Goal: Task Accomplishment & Management: Manage account settings

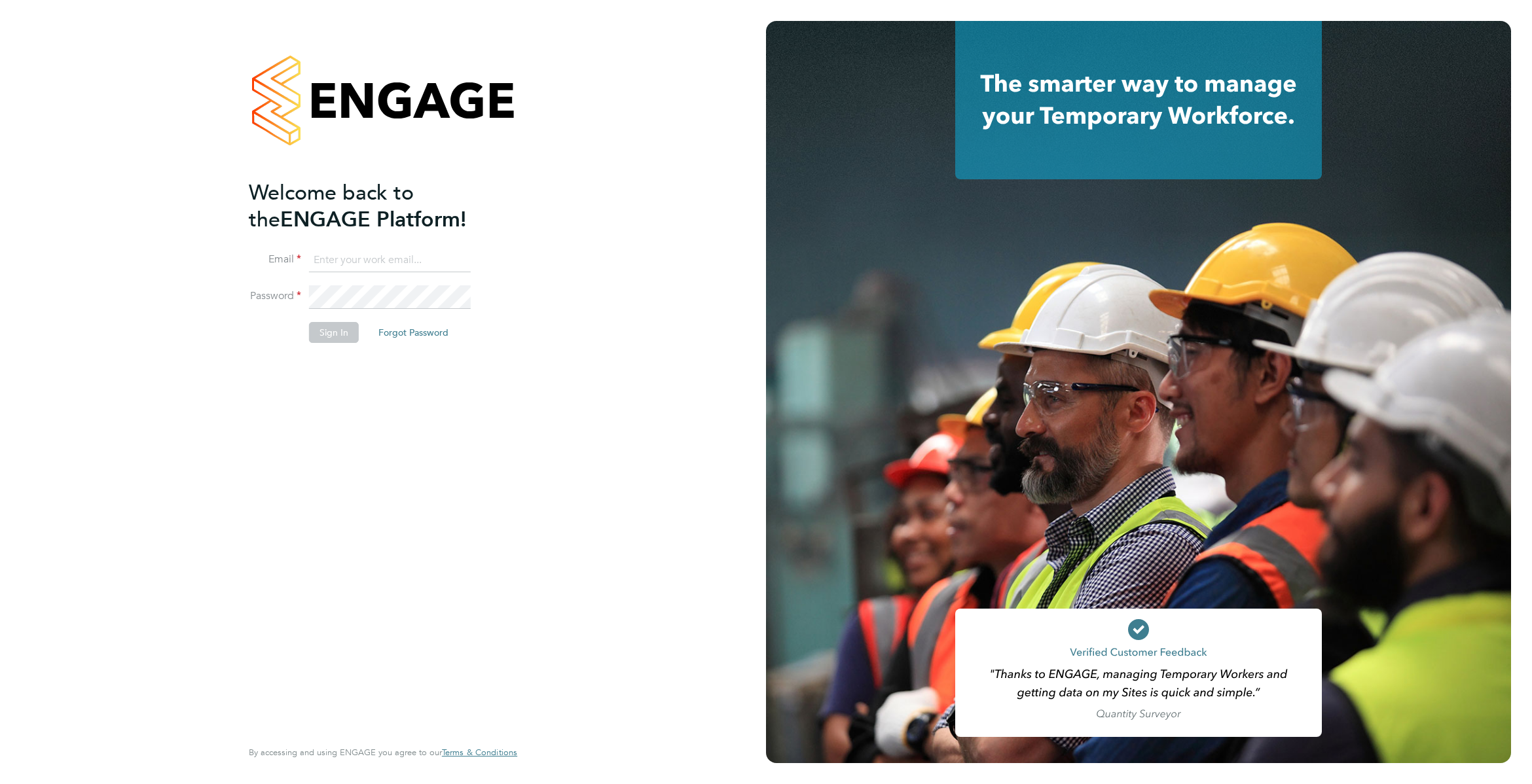
type input "james.garrard@randstad.co.uk"
click at [347, 309] on li "Password" at bounding box center [377, 304] width 255 height 37
click at [332, 325] on button "Sign In" at bounding box center [333, 332] width 50 height 21
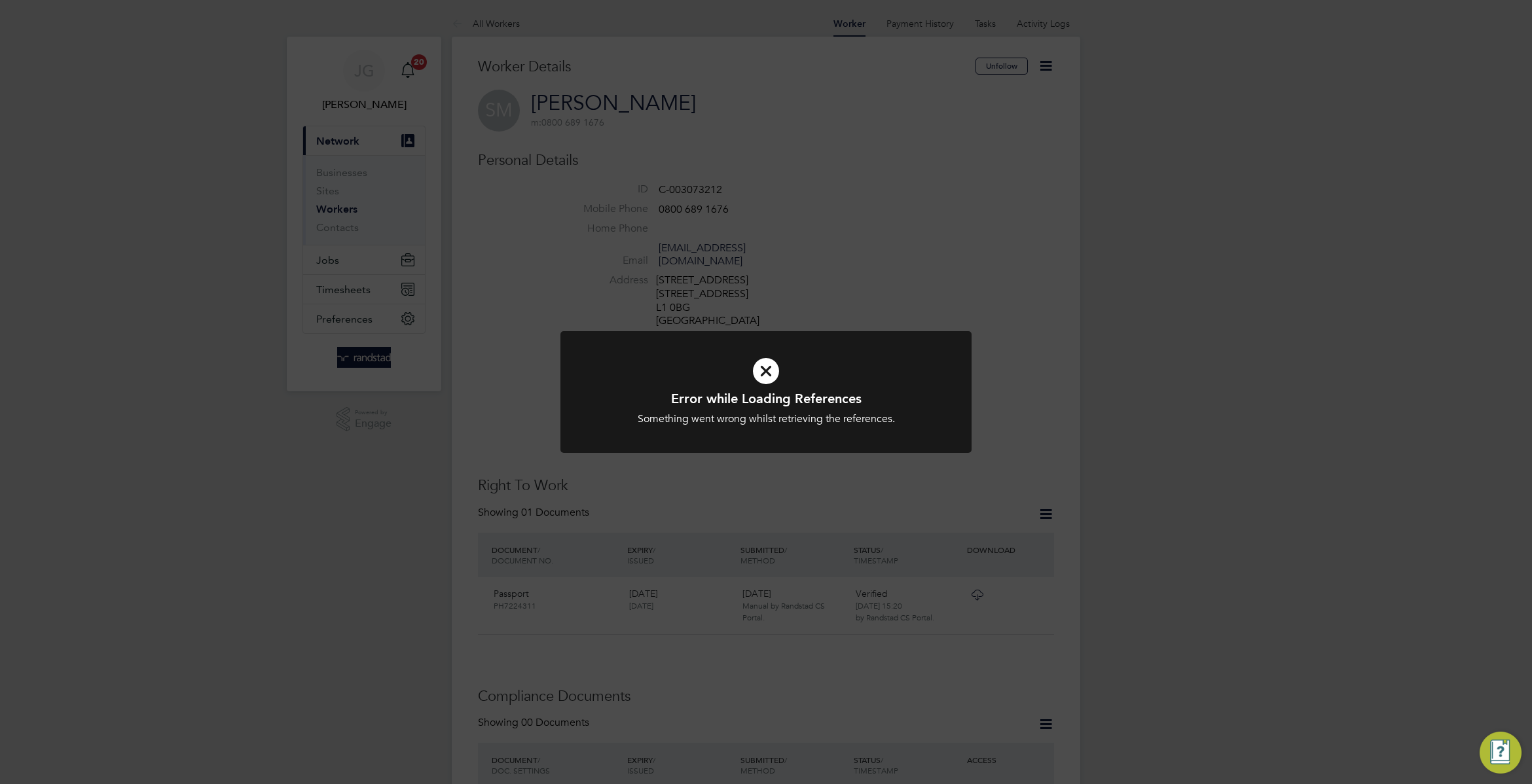
click at [652, 271] on div "Error while Loading References Something went wrong whilst retrieving the refer…" at bounding box center [766, 392] width 1532 height 784
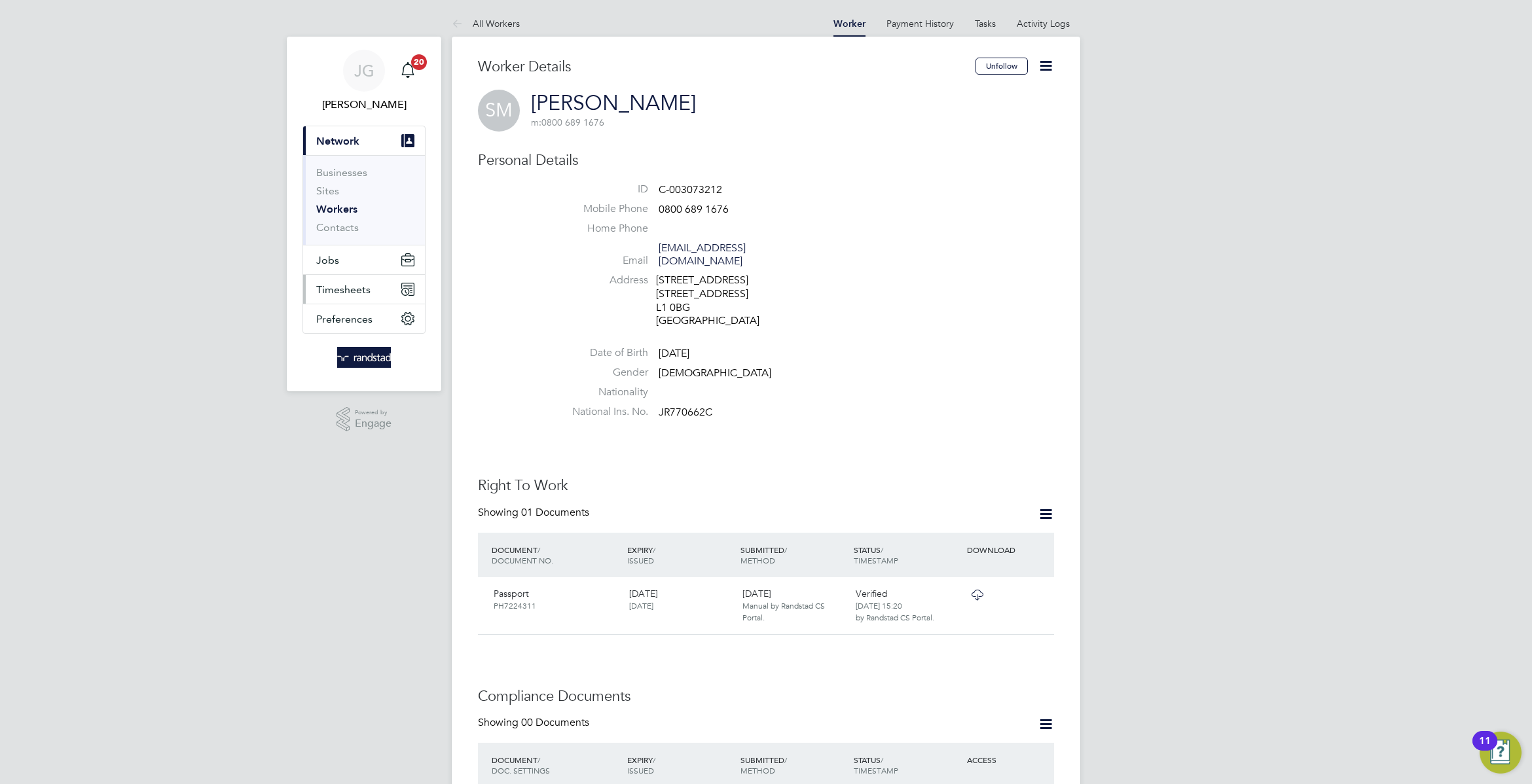
click at [370, 292] on button "Timesheets" at bounding box center [363, 289] width 122 height 29
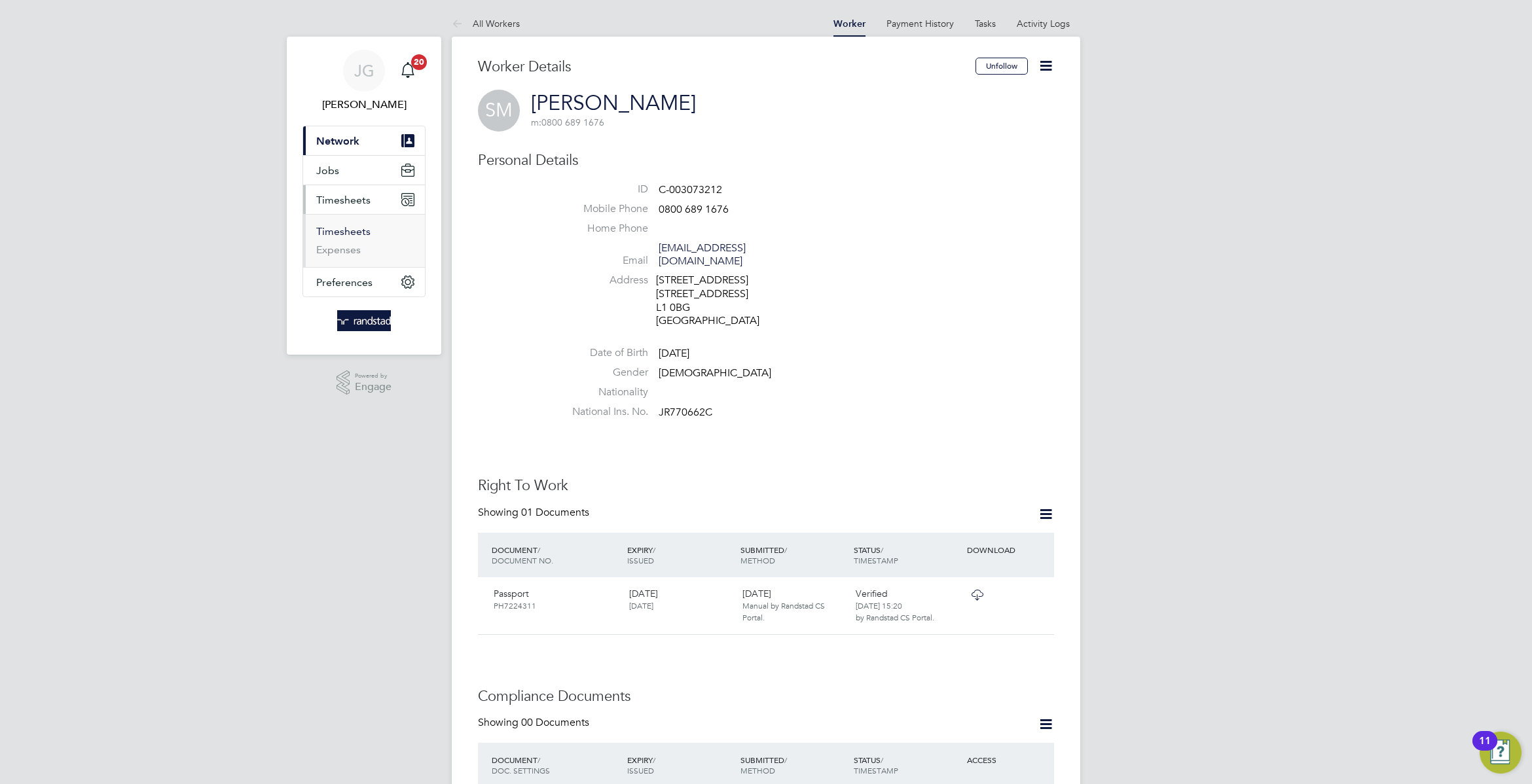
click at [361, 234] on link "Timesheets" at bounding box center [343, 231] width 55 height 13
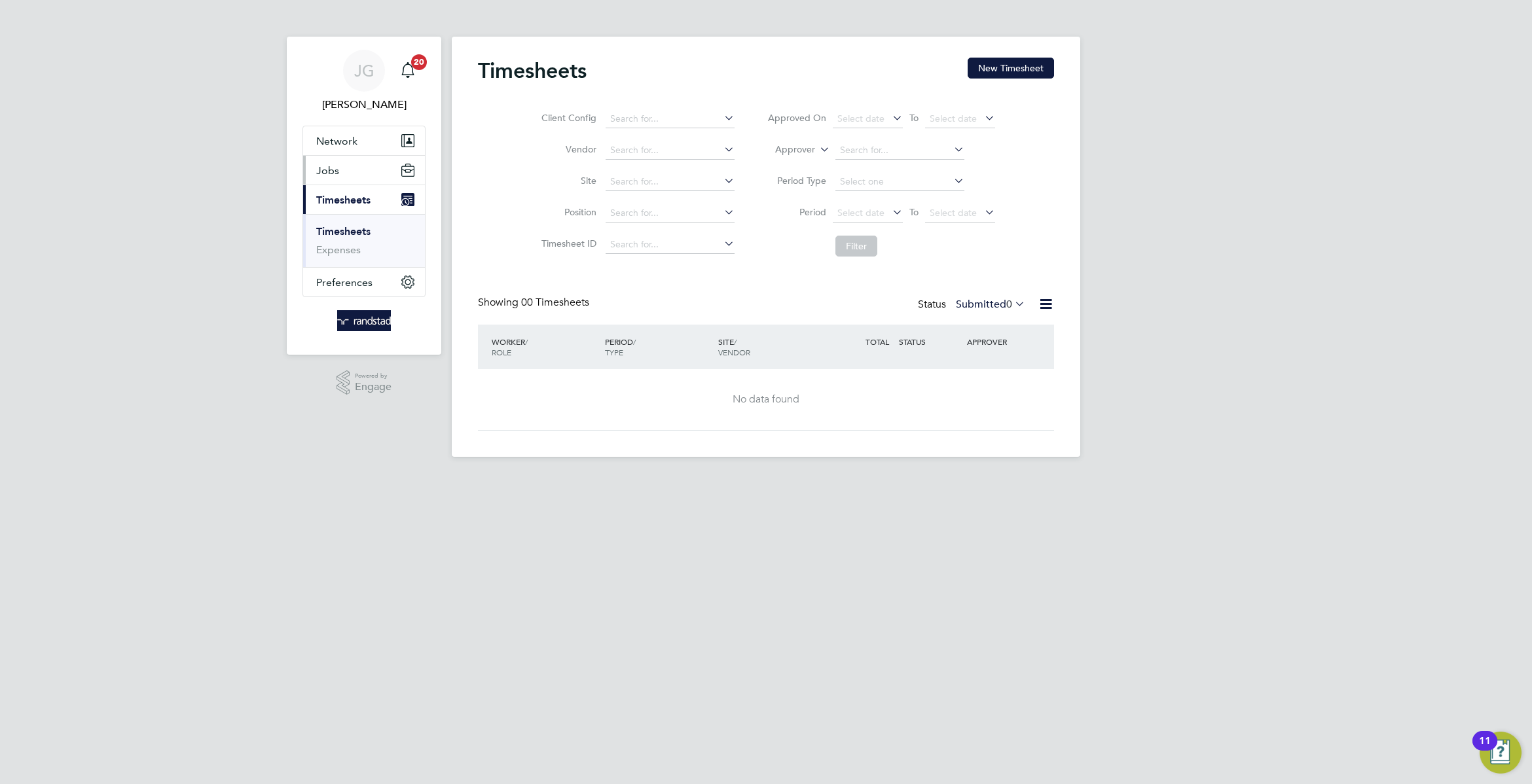
click at [409, 158] on button "Jobs" at bounding box center [363, 170] width 122 height 29
click at [352, 234] on link "Placements" at bounding box center [343, 238] width 55 height 13
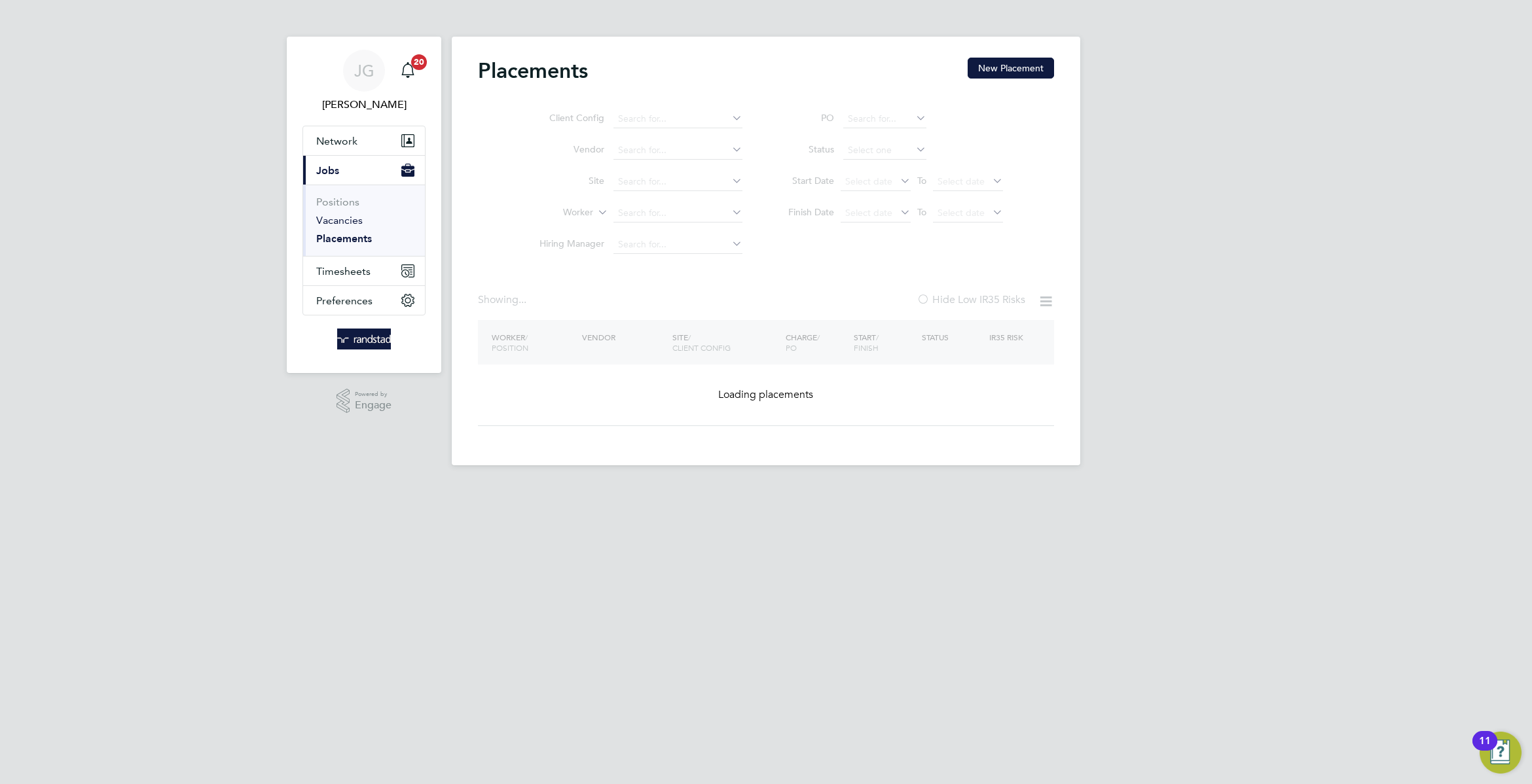
click at [357, 222] on link "Vacancies" at bounding box center [339, 220] width 46 height 13
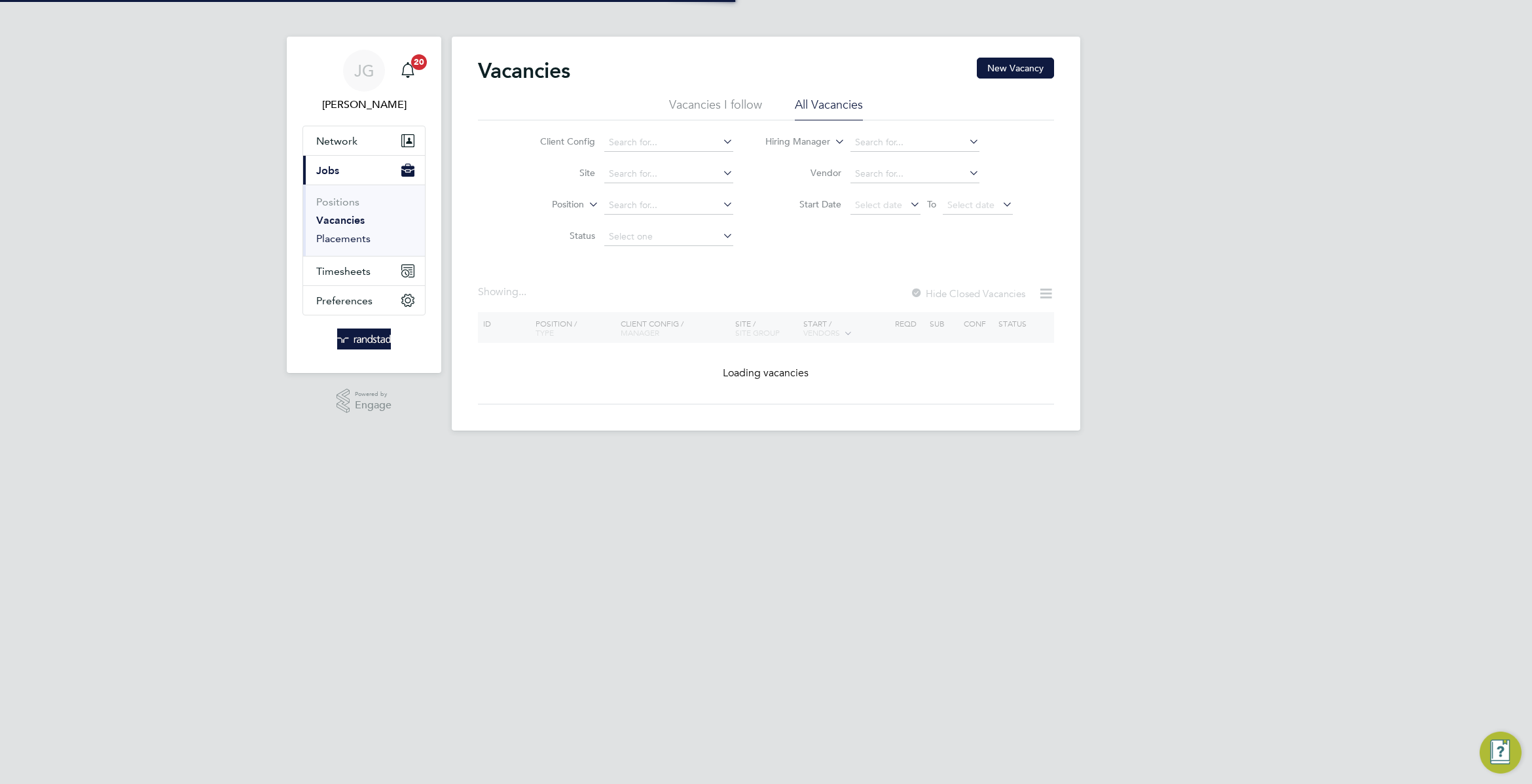
click at [327, 239] on link "Placements" at bounding box center [343, 238] width 55 height 13
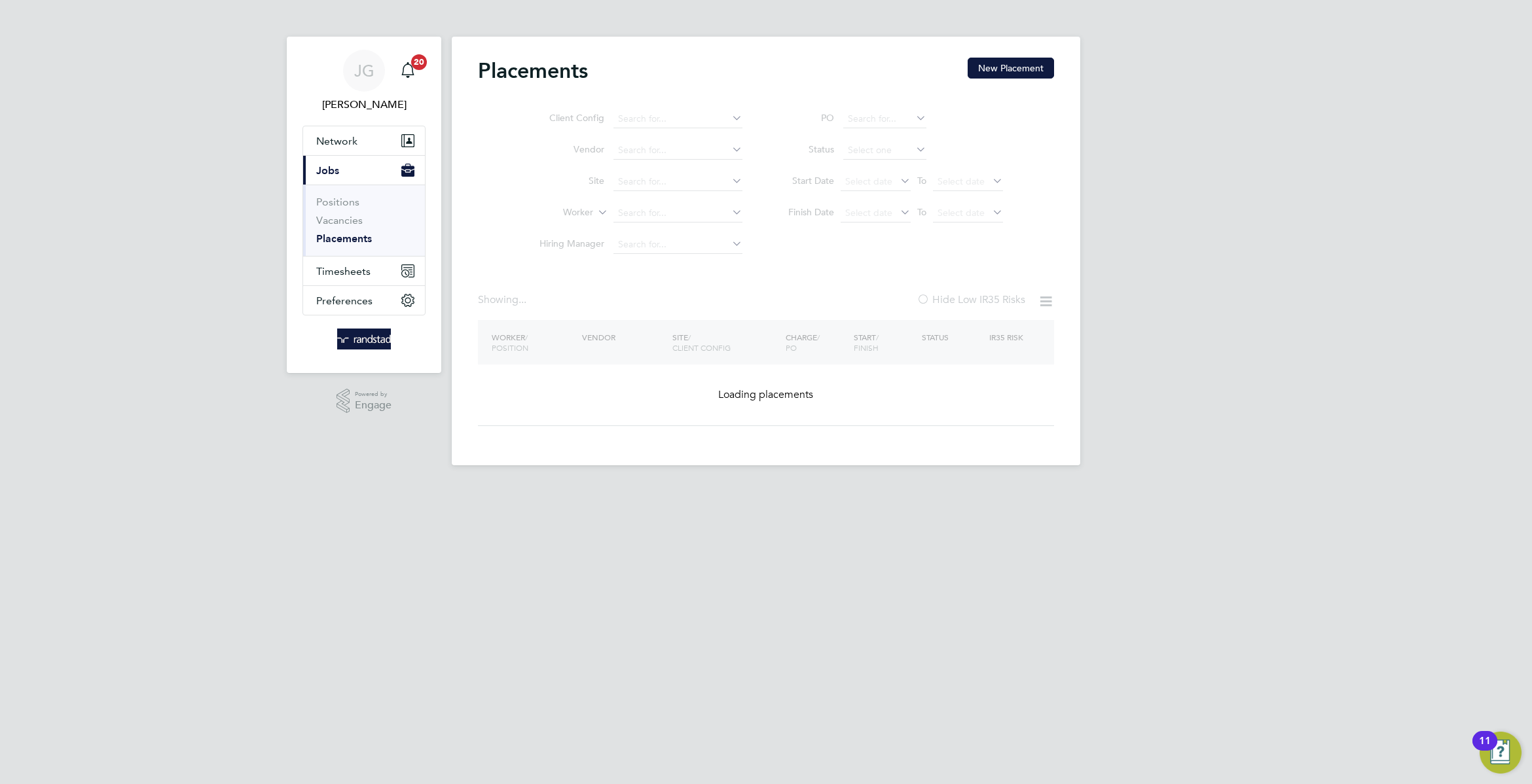
click at [660, 178] on ul "Client Config Vendor Site Worker Hiring Manager" at bounding box center [635, 181] width 246 height 157
click at [660, 182] on input at bounding box center [678, 182] width 129 height 18
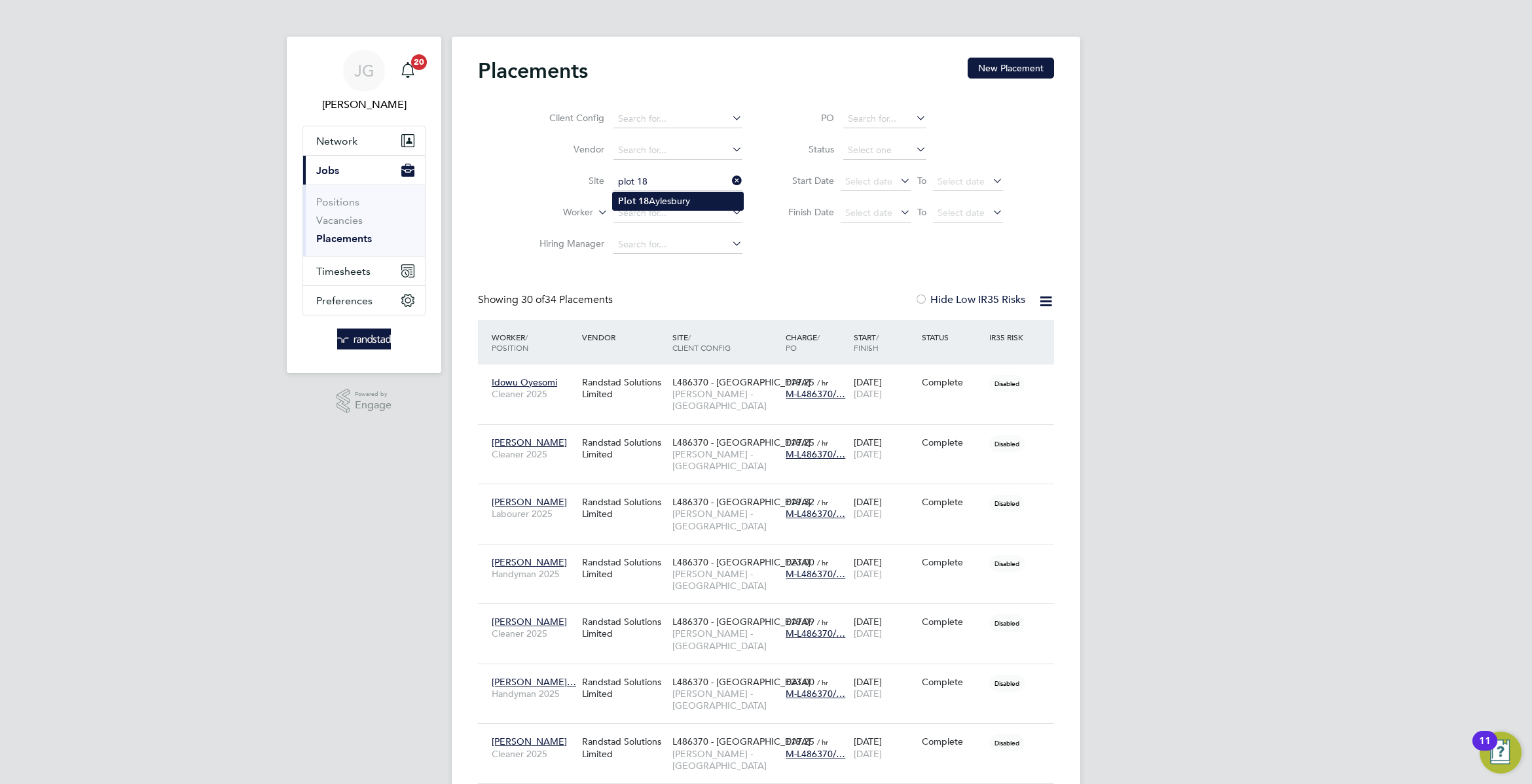
click at [673, 200] on li "Plot 18 Aylesbury" at bounding box center [677, 200] width 130 height 18
type input "Plot 18 Aylesbury"
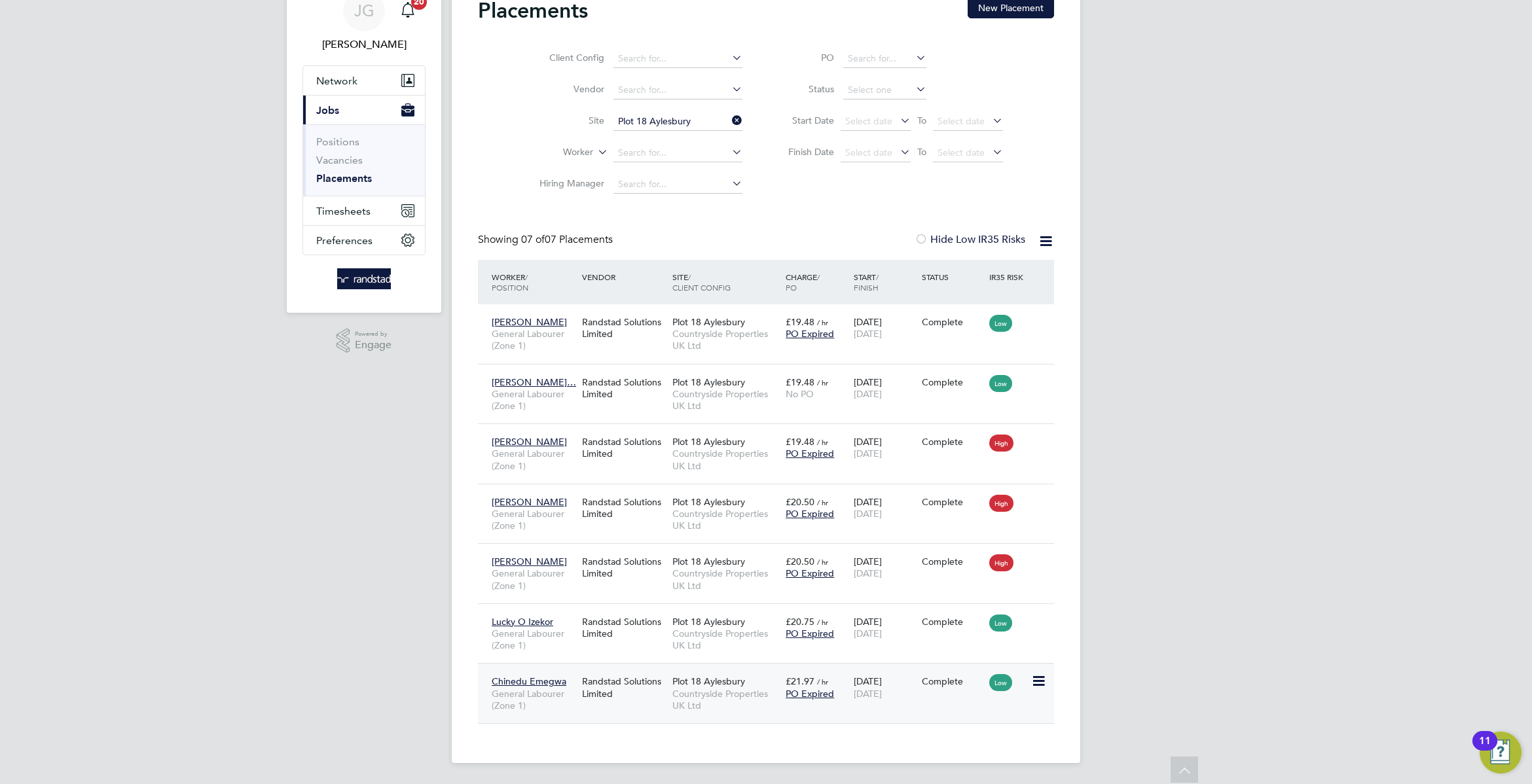
click at [1017, 685] on div "Low" at bounding box center [1008, 681] width 39 height 12
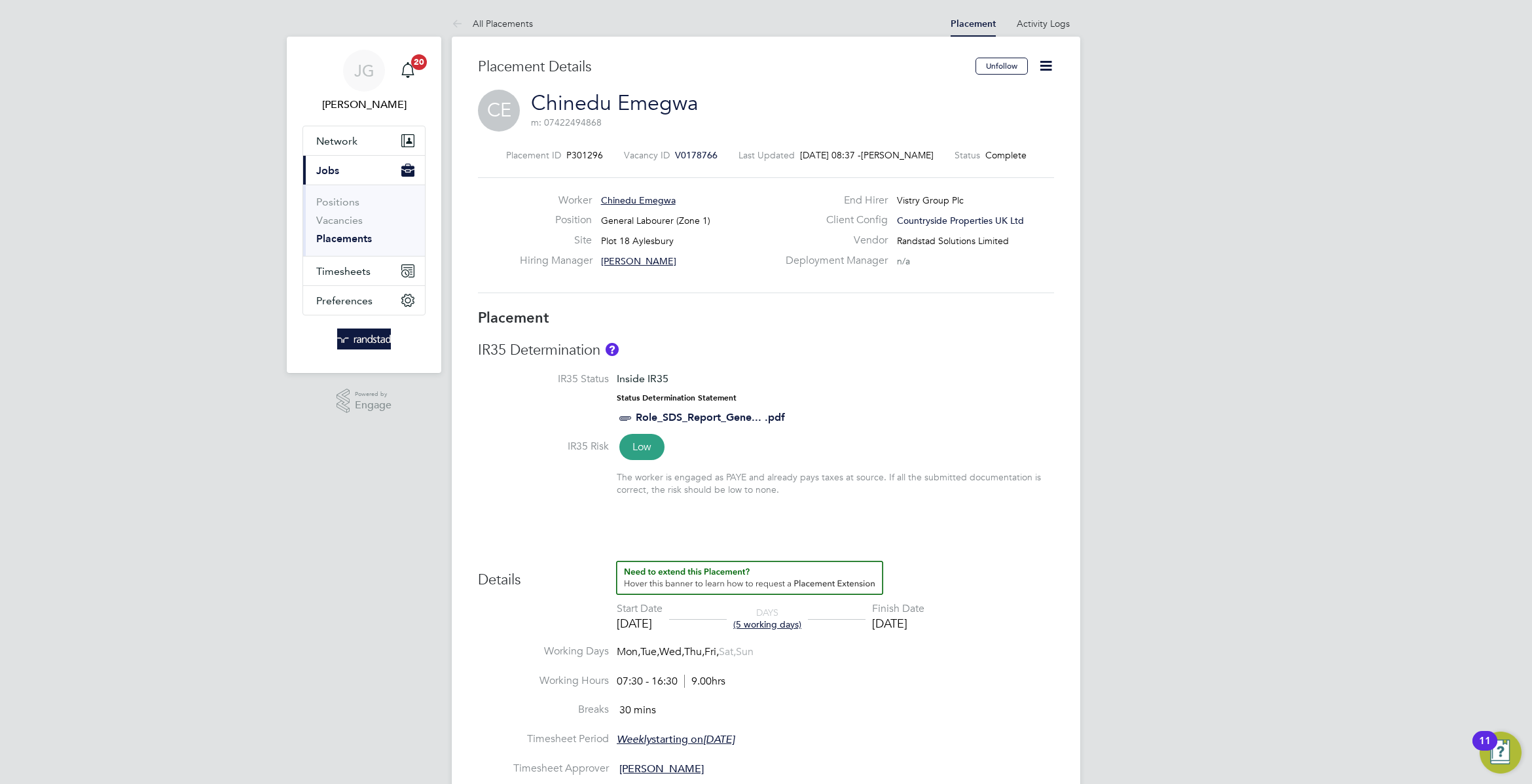
click at [693, 150] on span "V0178766" at bounding box center [696, 155] width 43 height 12
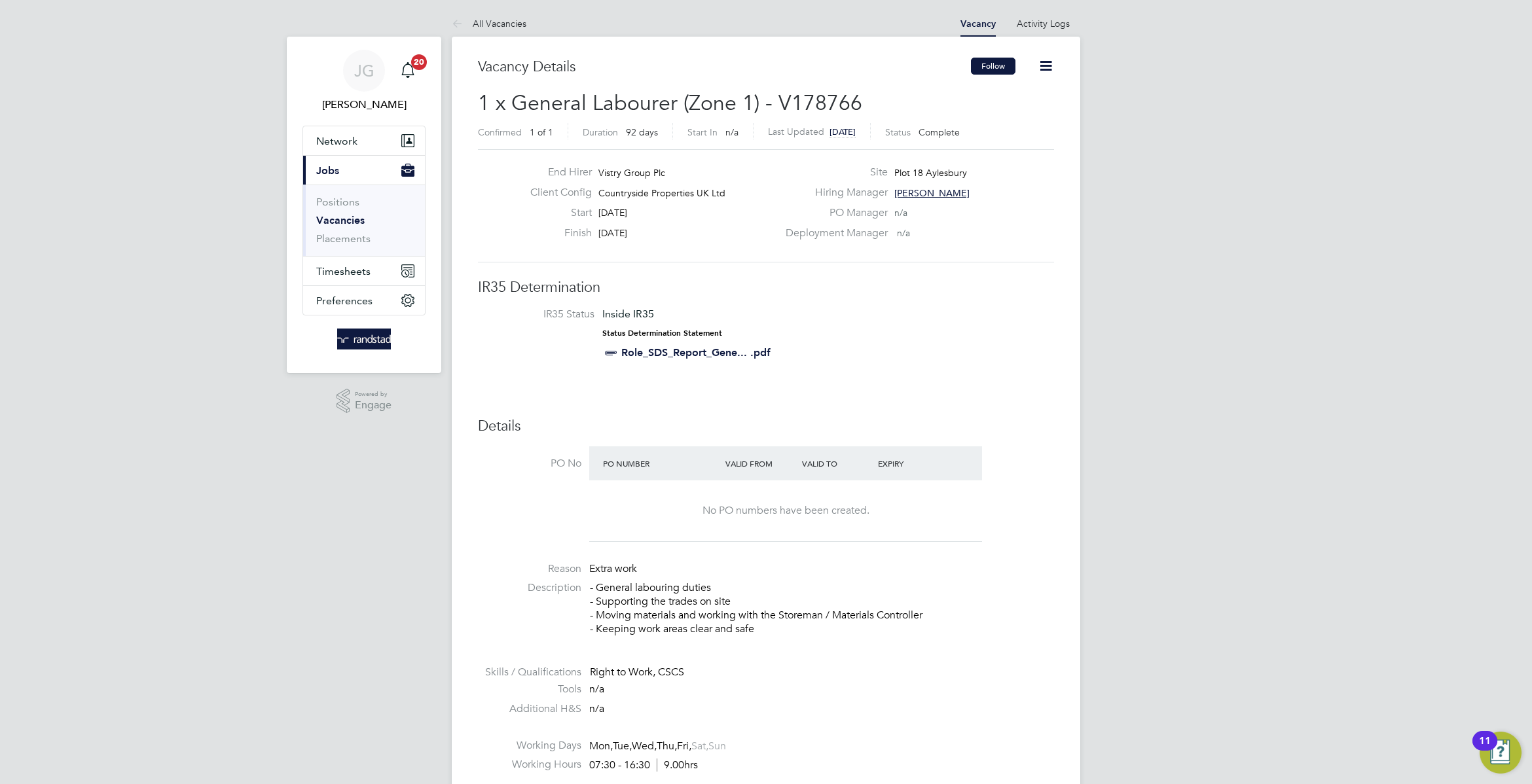
click at [983, 58] on button "Follow" at bounding box center [993, 66] width 44 height 17
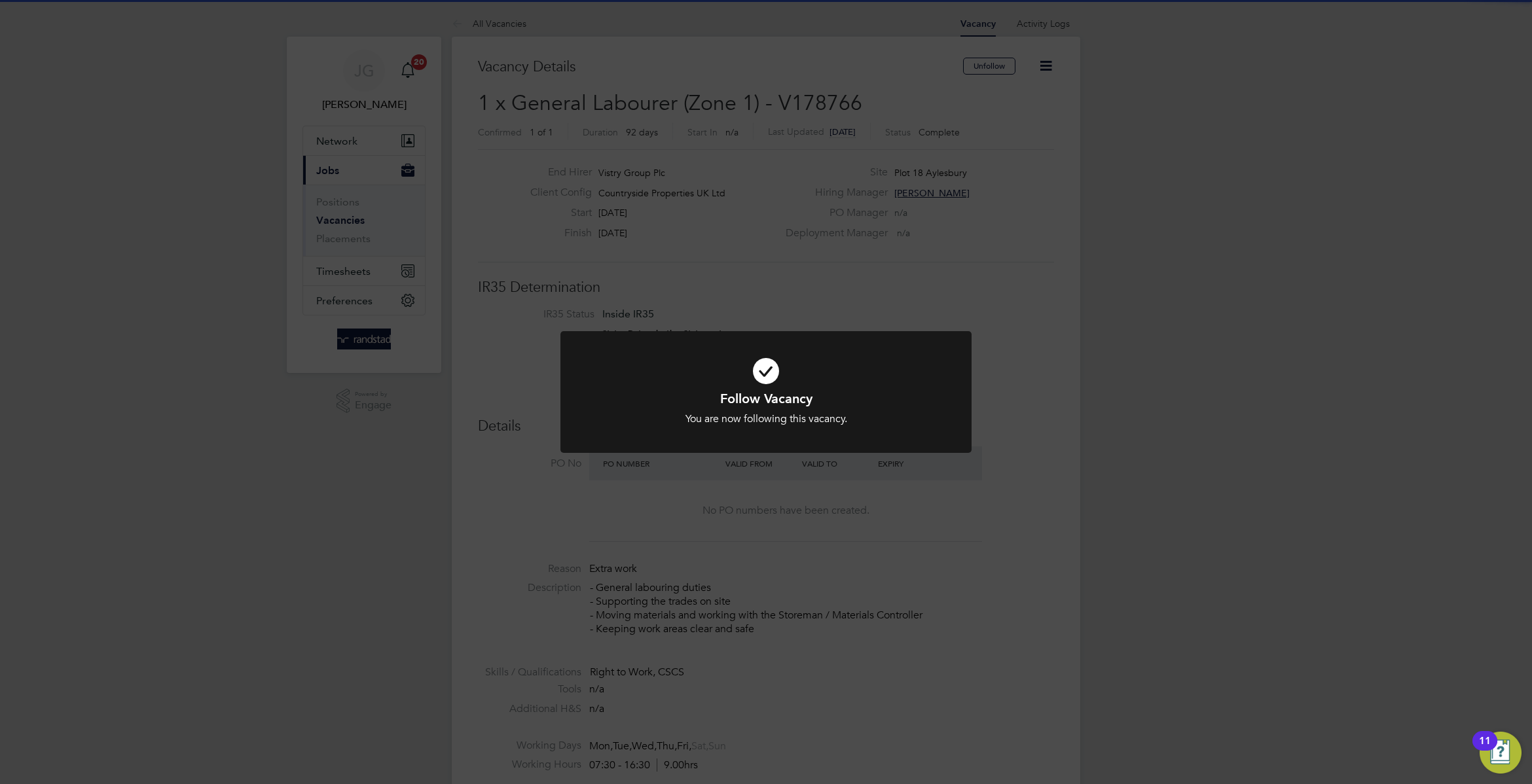
click at [984, 138] on div "Follow Vacancy You are now following this vacancy. Cancel Okay" at bounding box center [766, 392] width 1532 height 784
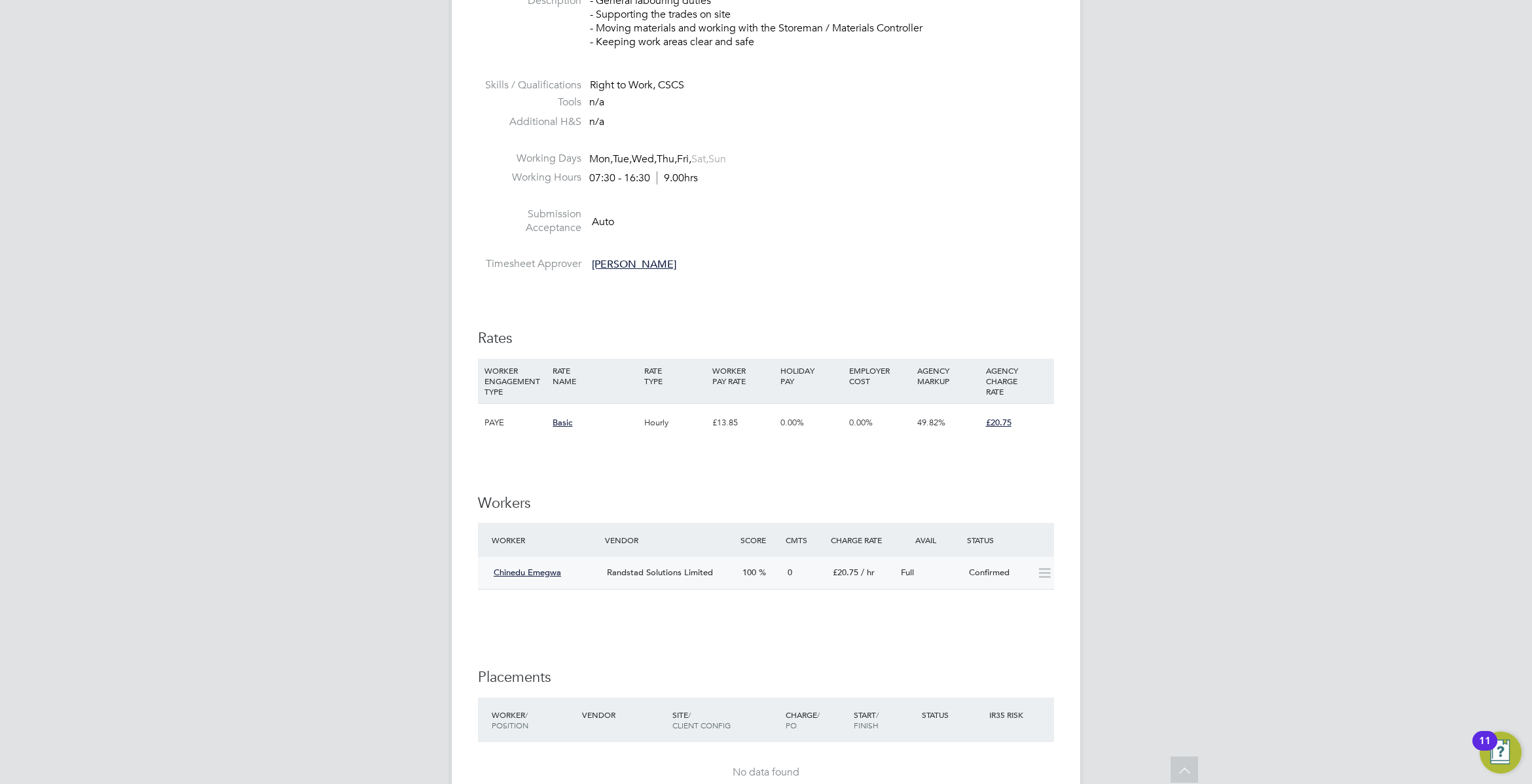
click at [1041, 574] on icon at bounding box center [1045, 573] width 17 height 10
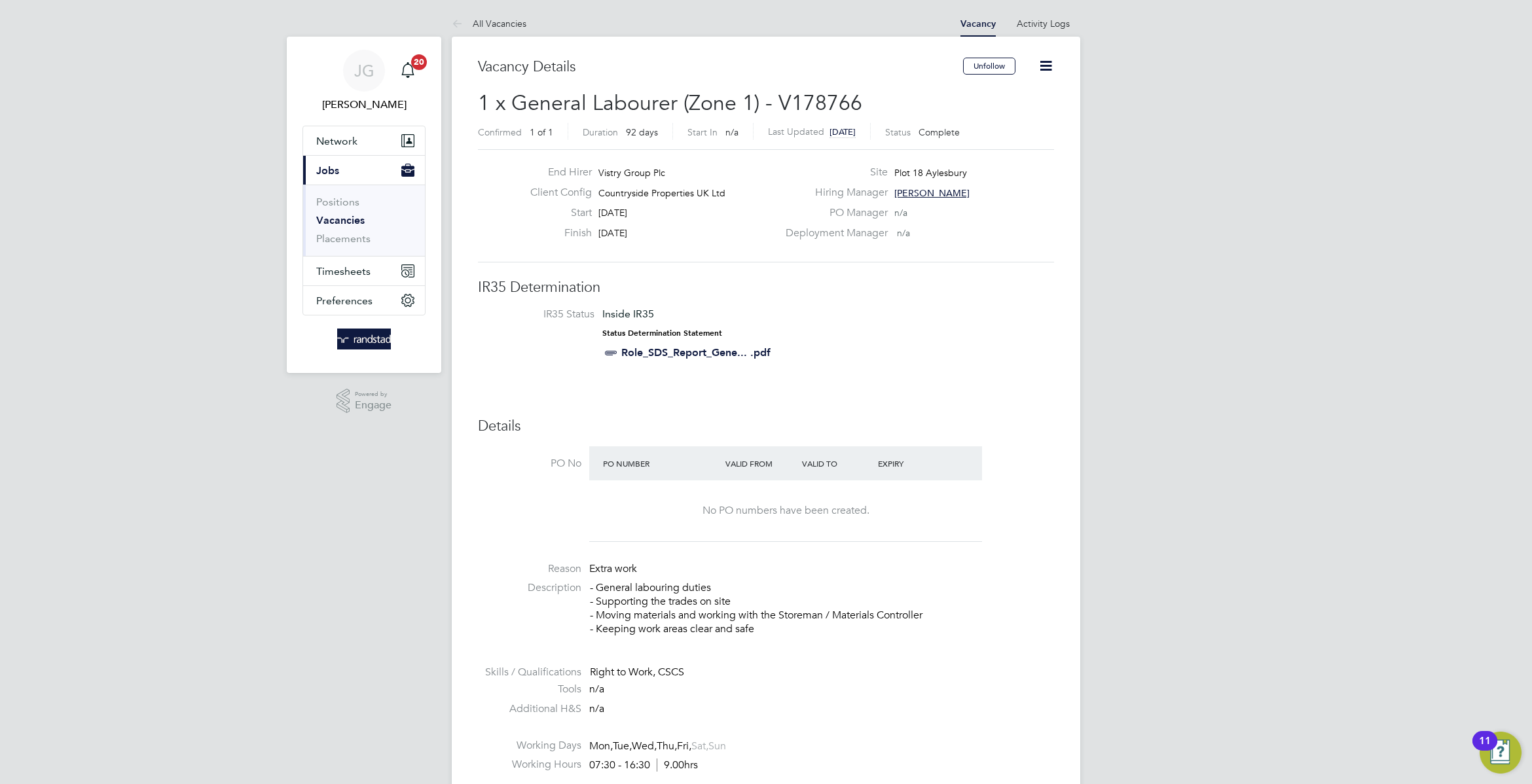
click at [1039, 67] on icon at bounding box center [1046, 66] width 17 height 17
click at [1008, 108] on li "Update Status" at bounding box center [1014, 115] width 76 height 18
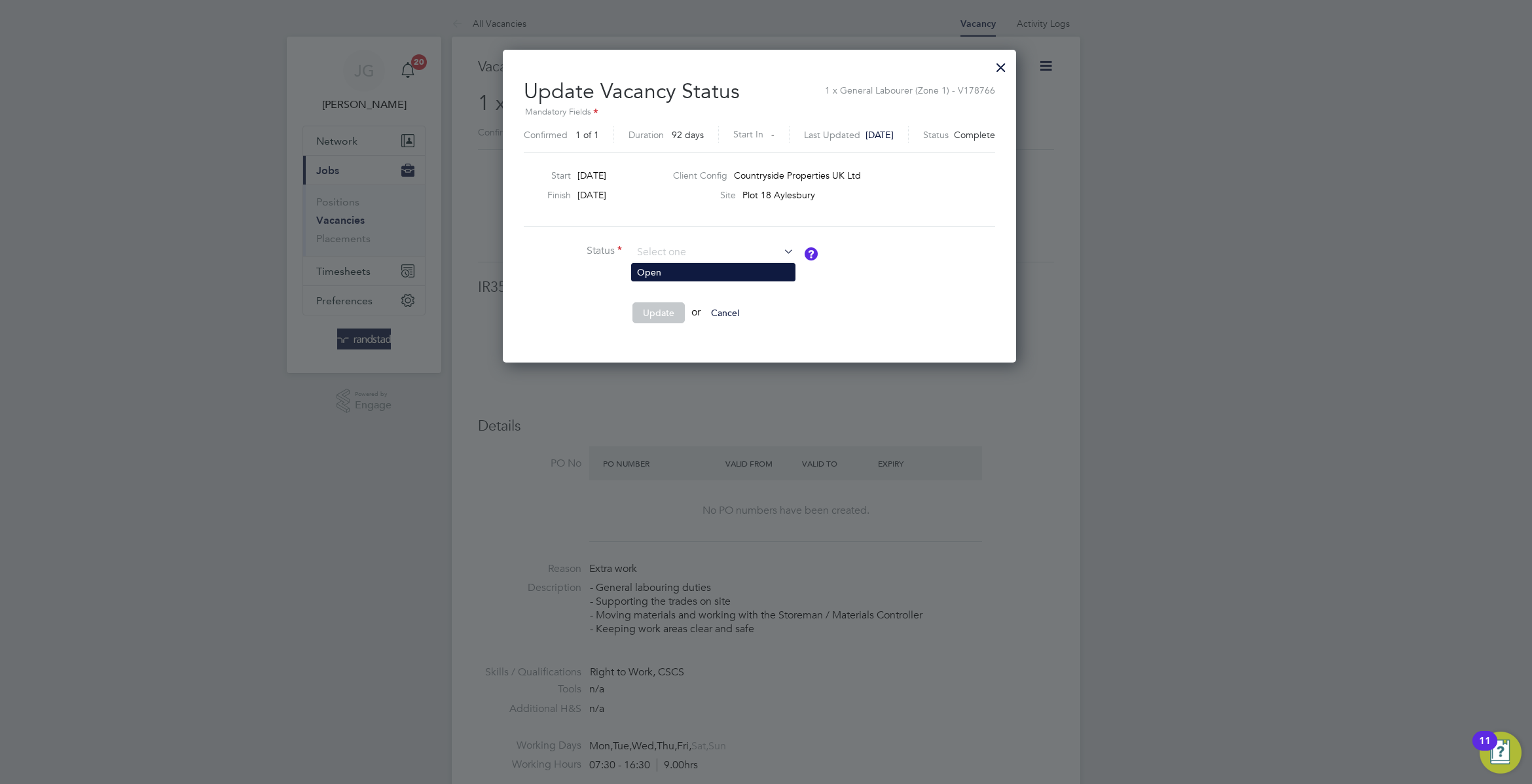
click at [726, 263] on li "Open" at bounding box center [713, 272] width 163 height 17
type input "Open"
click at [1013, 73] on div at bounding box center [1001, 64] width 23 height 23
